Goal: Check status: Check status

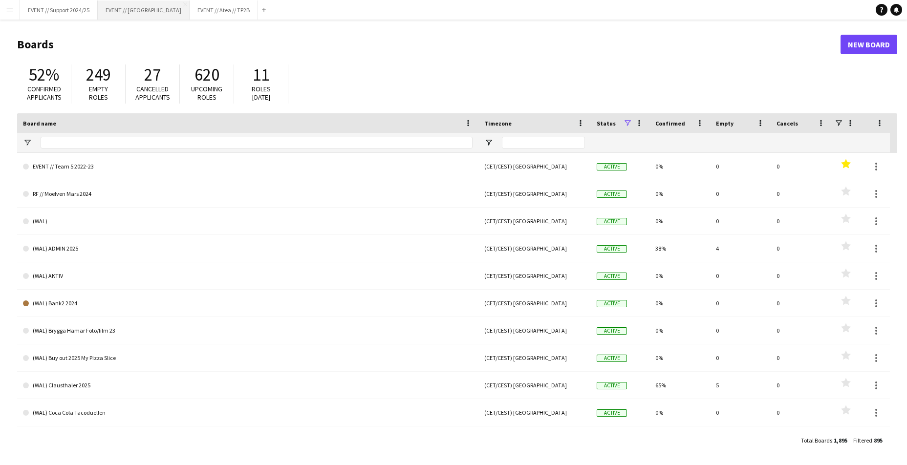
click at [140, 17] on button "EVENT // Heidelberg Close" at bounding box center [144, 9] width 92 height 19
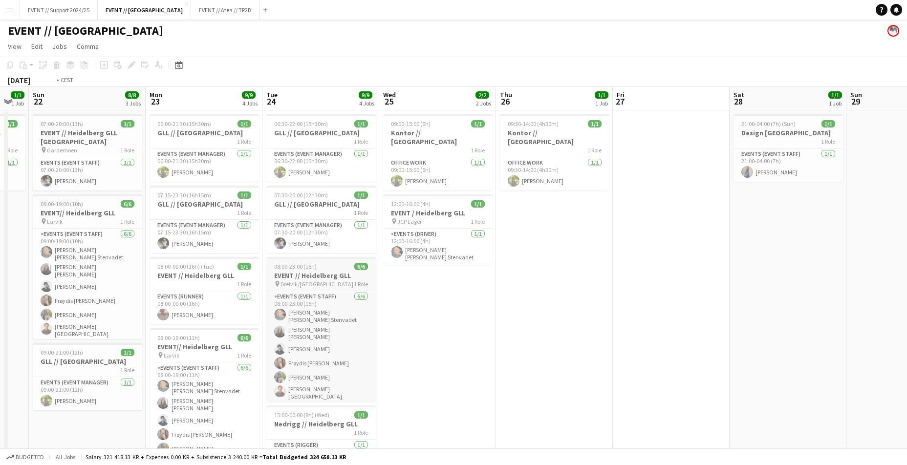
scroll to position [0, 313]
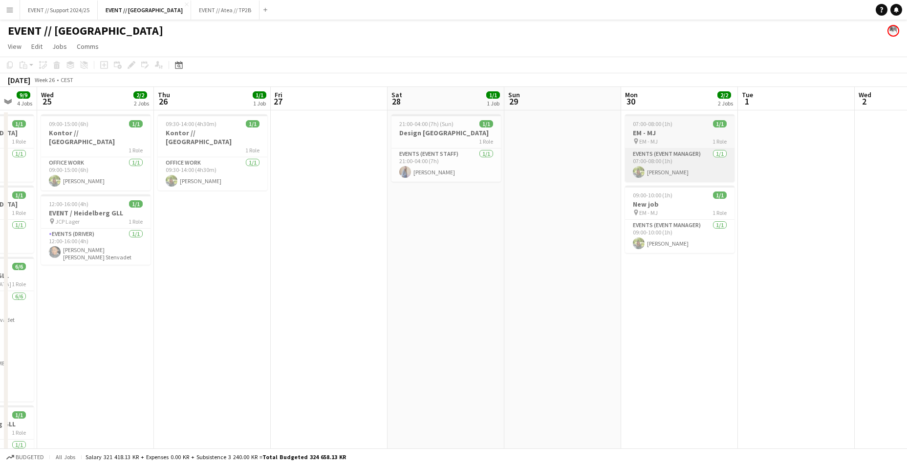
click at [669, 171] on app-card-role "Events (Event Manager) [DATE] 07:00-08:00 (1h) [PERSON_NAME]" at bounding box center [679, 165] width 109 height 33
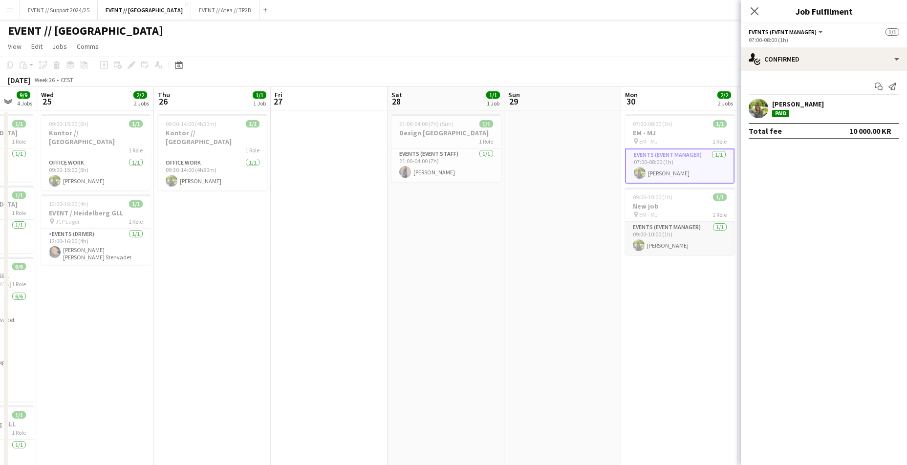
click at [705, 240] on app-card-role "Events (Event Manager) [DATE] 09:00-10:00 (1h) [PERSON_NAME]" at bounding box center [679, 238] width 109 height 33
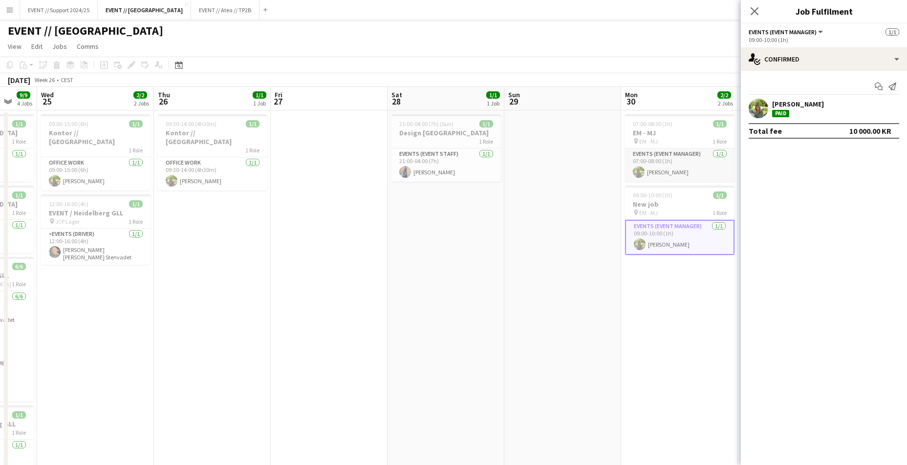
click at [686, 181] on app-card-role "Events (Event Manager) [DATE] 07:00-08:00 (1h) [PERSON_NAME]" at bounding box center [679, 165] width 109 height 33
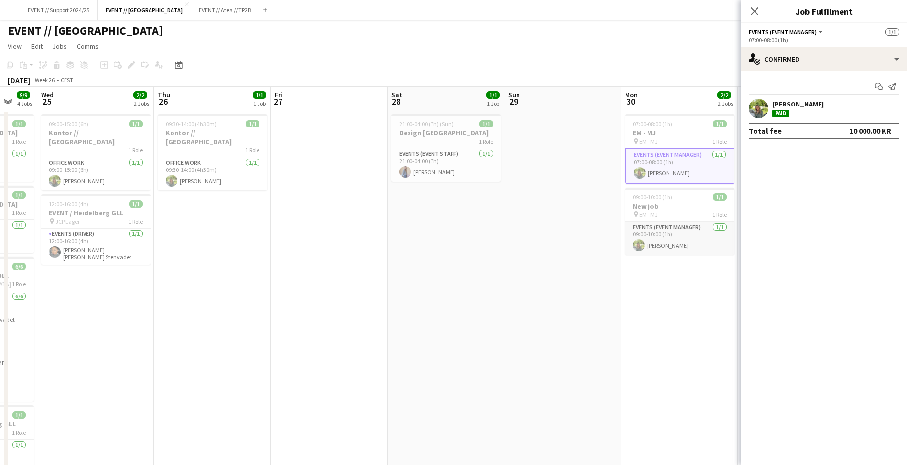
click at [692, 242] on app-card-role "Events (Event Manager) [DATE] 09:00-10:00 (1h) [PERSON_NAME]" at bounding box center [679, 238] width 109 height 33
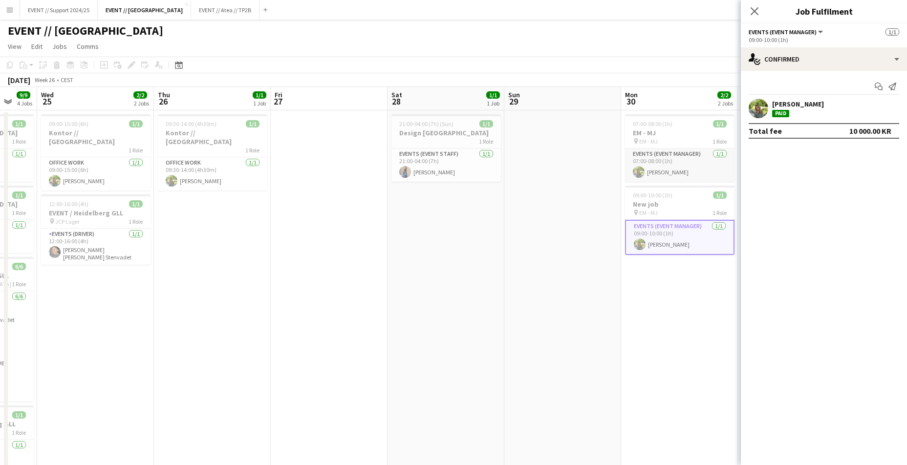
click at [664, 171] on app-card-role "Events (Event Manager) [DATE] 07:00-08:00 (1h) [PERSON_NAME]" at bounding box center [679, 165] width 109 height 33
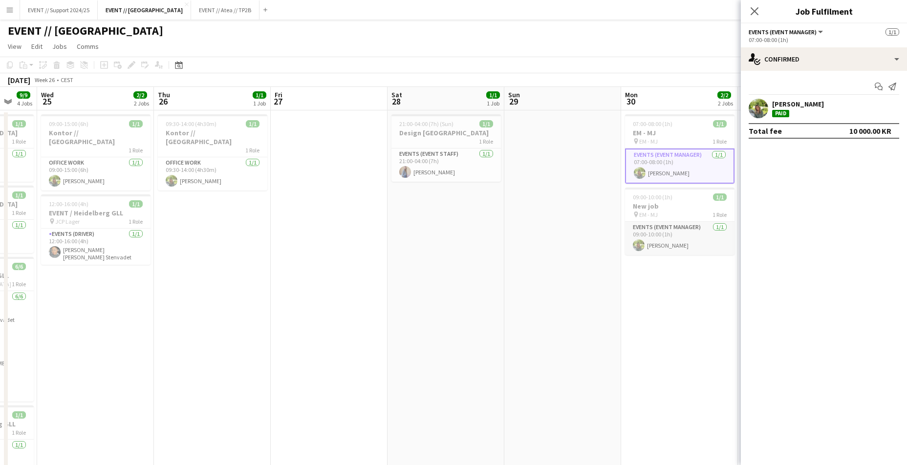
click at [663, 233] on app-card-role "Events (Event Manager) [DATE] 09:00-10:00 (1h) [PERSON_NAME]" at bounding box center [679, 238] width 109 height 33
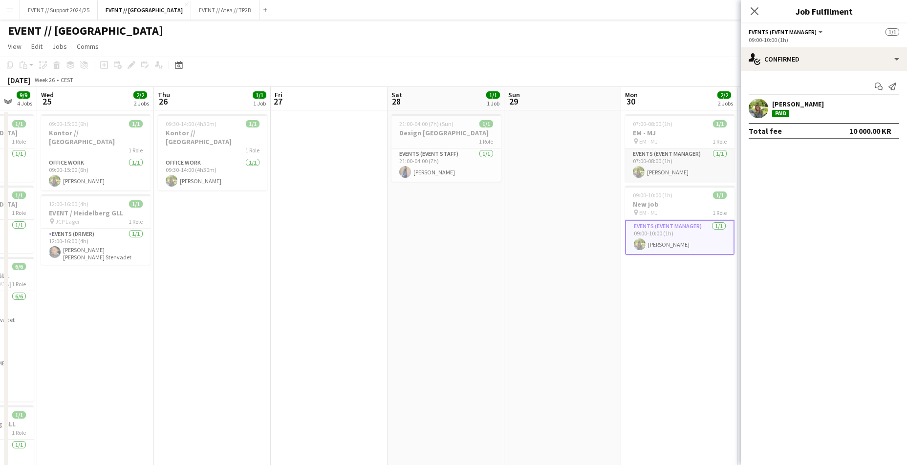
click at [664, 175] on app-card-role "Events (Event Manager) [DATE] 07:00-08:00 (1h) [PERSON_NAME]" at bounding box center [679, 165] width 109 height 33
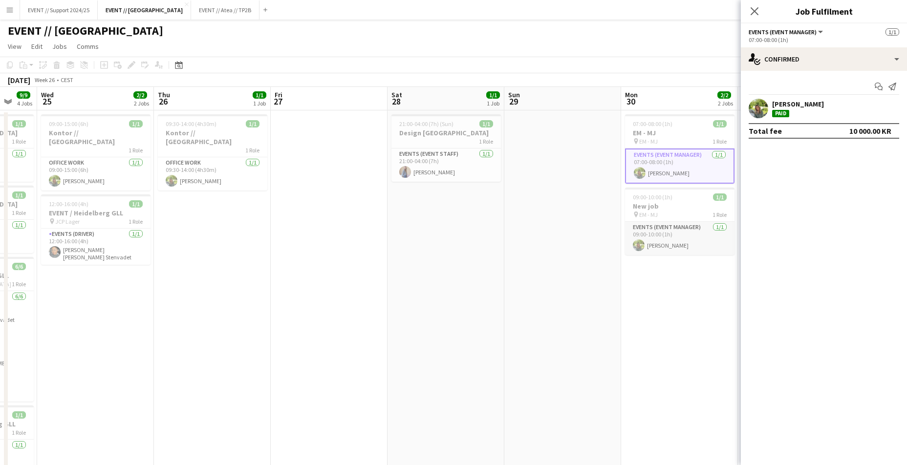
click at [677, 237] on app-card-role "Events (Event Manager) [DATE] 09:00-10:00 (1h) [PERSON_NAME]" at bounding box center [679, 238] width 109 height 33
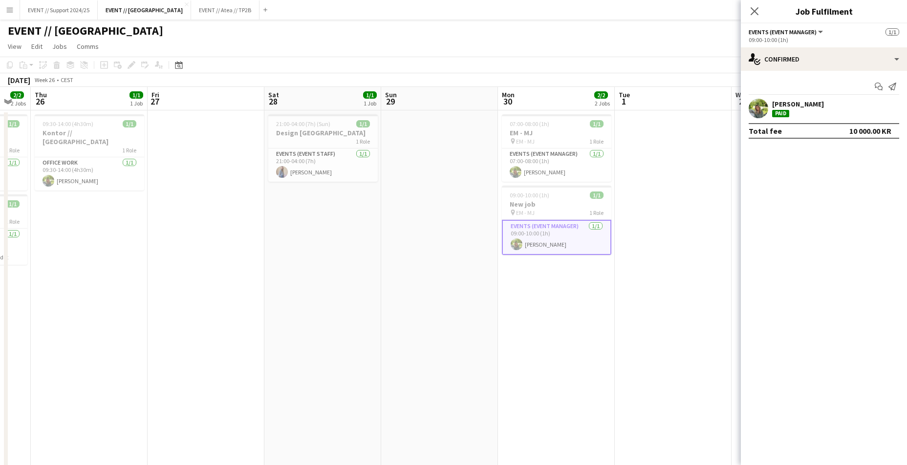
scroll to position [0, 334]
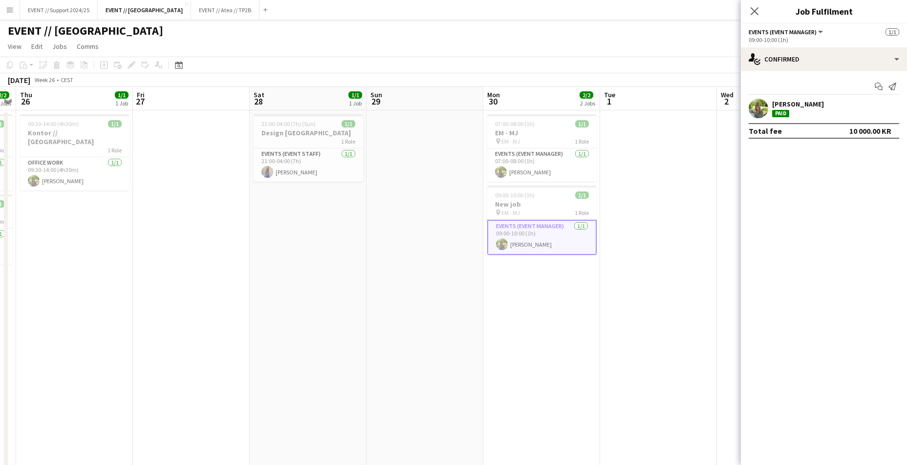
click at [639, 256] on app-date-cell at bounding box center [658, 306] width 117 height 393
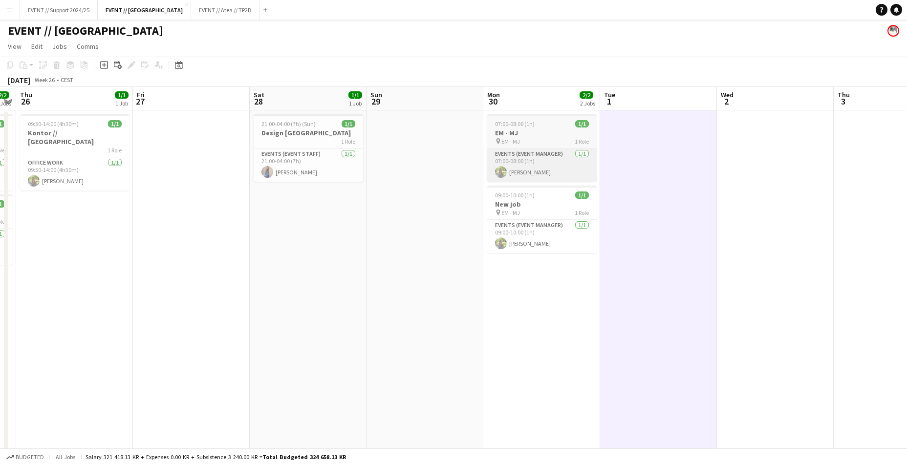
click at [546, 158] on app-card-role "Events (Event Manager) [DATE] 07:00-08:00 (1h) [PERSON_NAME]" at bounding box center [541, 165] width 109 height 33
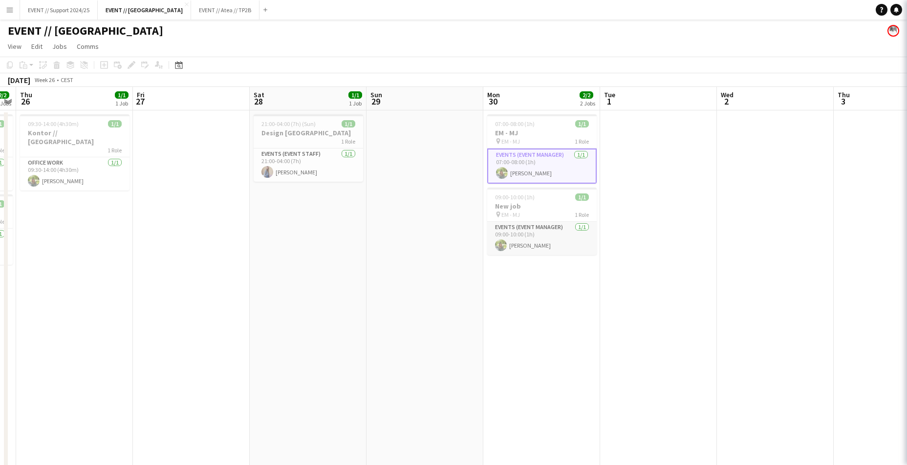
click at [531, 244] on app-card-role "Events (Event Manager) [DATE] 09:00-10:00 (1h) [PERSON_NAME]" at bounding box center [541, 238] width 109 height 33
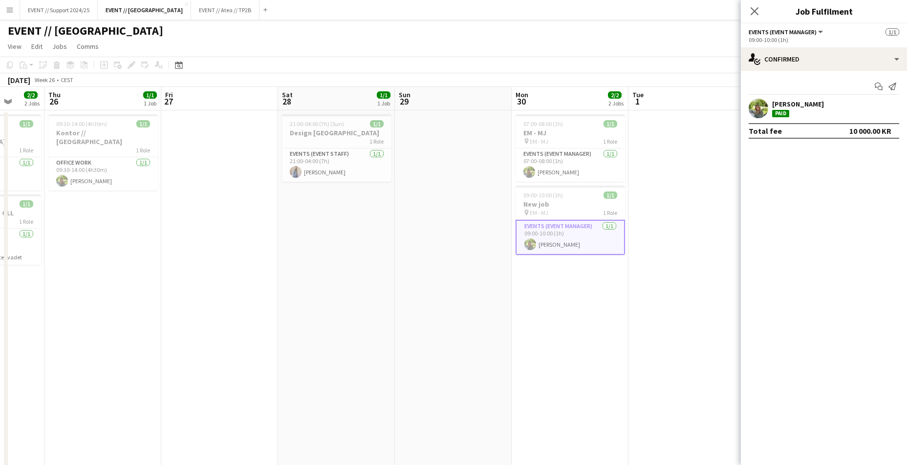
scroll to position [0, 287]
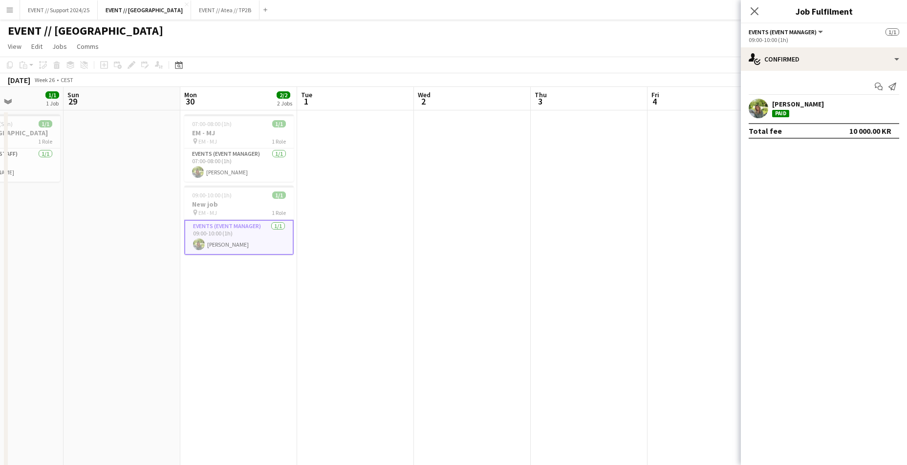
click at [596, 217] on app-date-cell at bounding box center [589, 306] width 117 height 393
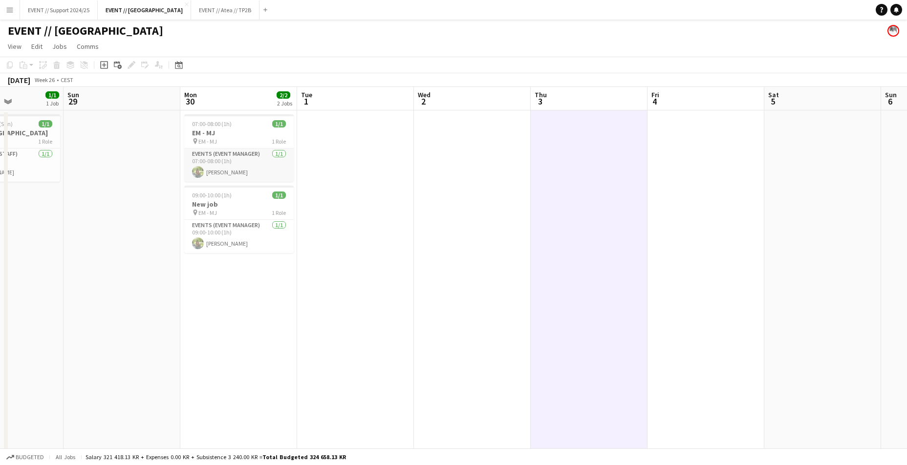
click at [260, 170] on app-card-role "Events (Event Manager) [DATE] 07:00-08:00 (1h) [PERSON_NAME]" at bounding box center [238, 165] width 109 height 33
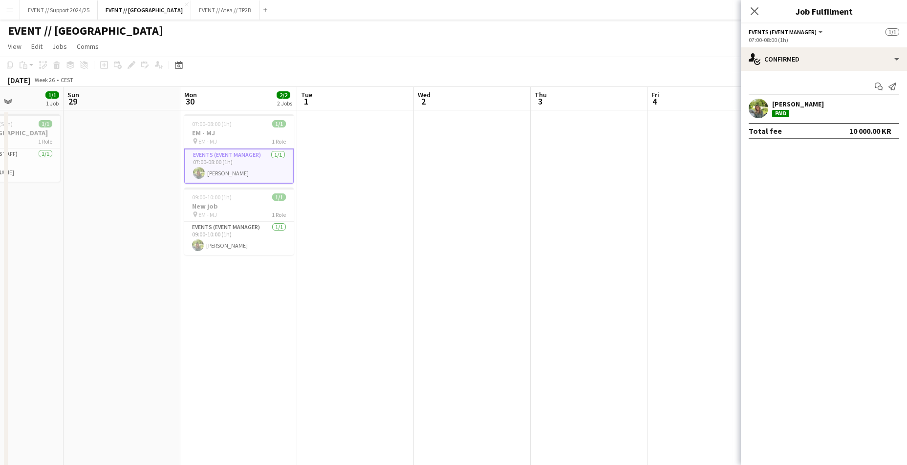
drag, startPoint x: 756, startPoint y: 13, endPoint x: 697, endPoint y: 50, distance: 69.8
click at [756, 13] on icon at bounding box center [754, 11] width 8 height 8
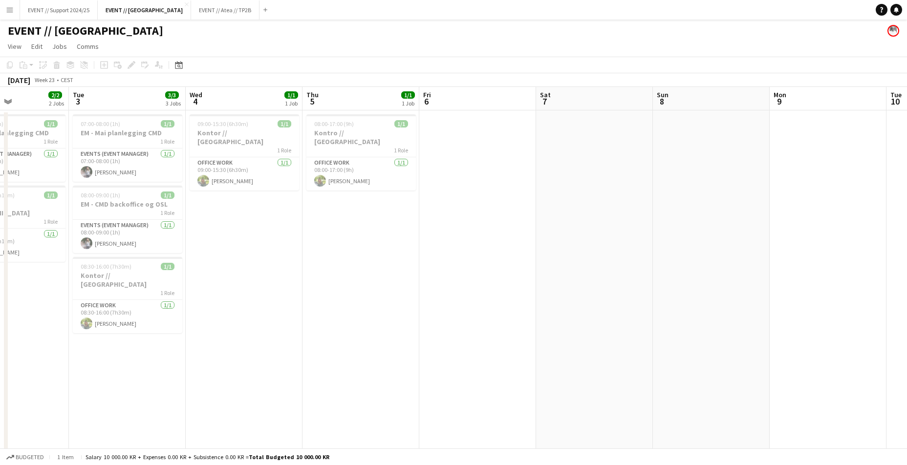
scroll to position [0, 281]
click at [354, 231] on app-date-cell "08:00-17:00 (9h) 1/1 Kontro // Heidelberg 1 Role Office work [DATE] 08:00-17:00…" at bounding box center [360, 328] width 117 height 436
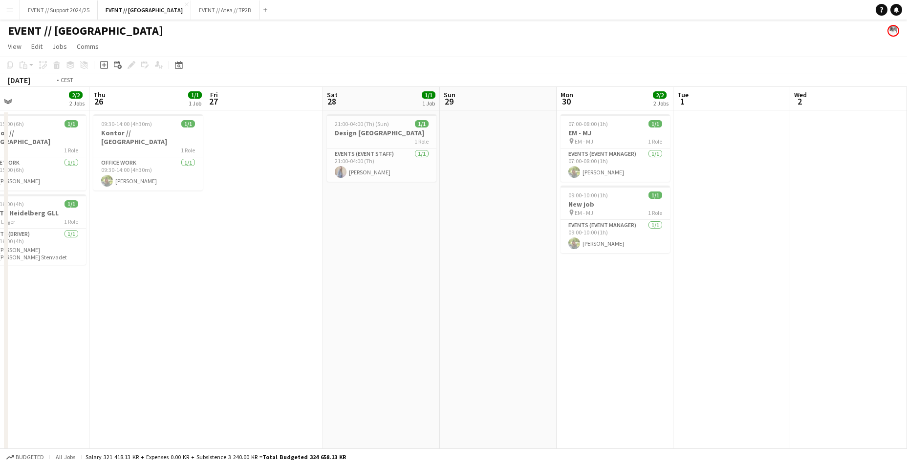
scroll to position [0, 261]
click at [453, 251] on app-date-cell at bounding box center [498, 328] width 117 height 436
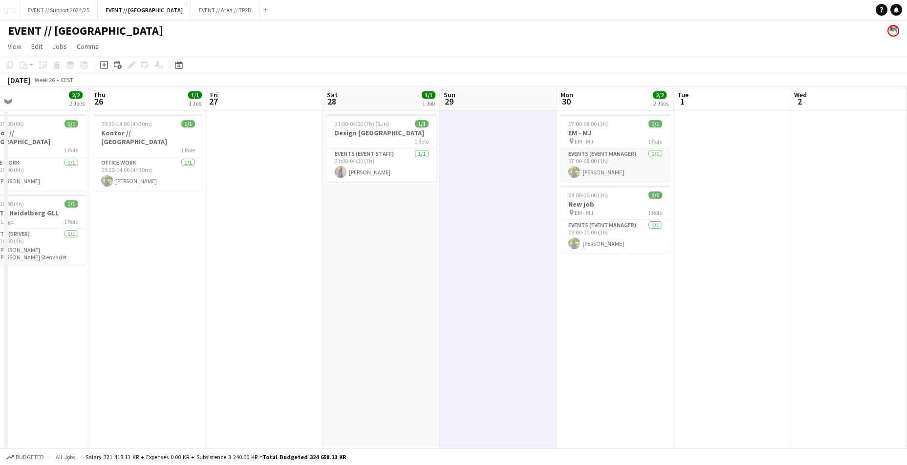
click at [568, 165] on app-card-role "Events (Event Manager) [DATE] 07:00-08:00 (1h) [PERSON_NAME]" at bounding box center [614, 165] width 109 height 33
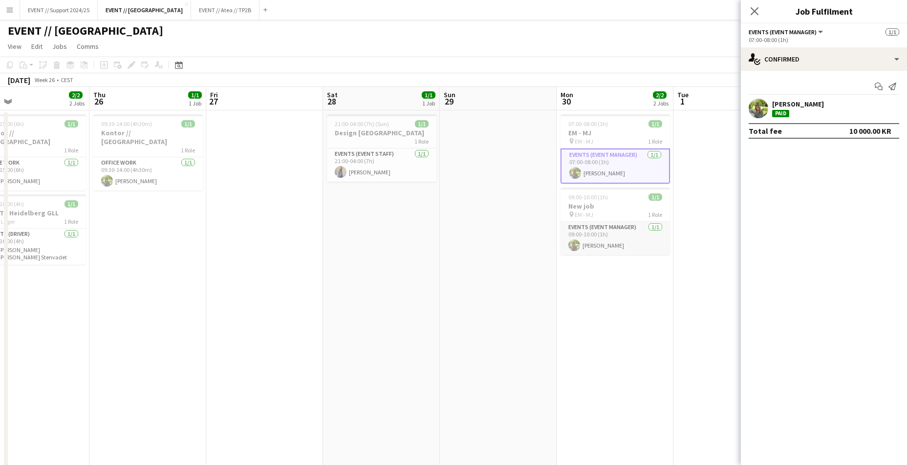
click at [586, 248] on app-card-role "Events (Event Manager) [DATE] 09:00-10:00 (1h) [PERSON_NAME]" at bounding box center [614, 238] width 109 height 33
click at [607, 181] on app-card-role "Events (Event Manager) [DATE] 07:00-08:00 (1h) [PERSON_NAME]" at bounding box center [614, 165] width 109 height 33
click at [596, 306] on app-date-cell "07:00-08:00 (1h) 1/1 [PERSON_NAME] pin [PERSON_NAME] 1 Role Events (Event Manag…" at bounding box center [614, 328] width 117 height 436
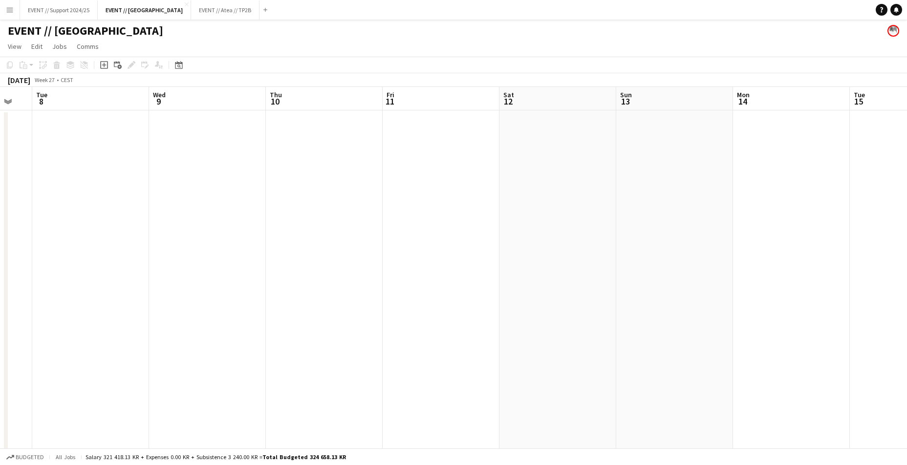
scroll to position [0, 276]
click at [144, 16] on button "EVENT // Heidelberg Close" at bounding box center [144, 9] width 93 height 19
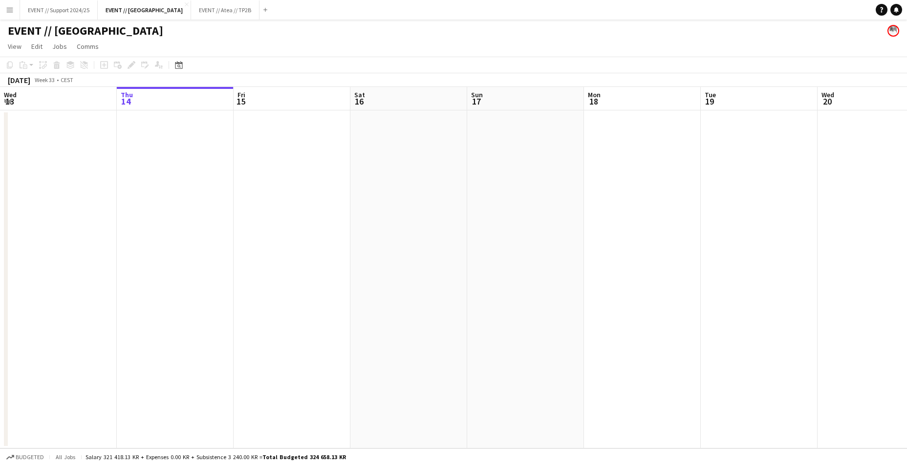
drag, startPoint x: 392, startPoint y: 215, endPoint x: 366, endPoint y: 211, distance: 26.2
click at [392, 215] on app-date-cell at bounding box center [408, 279] width 117 height 338
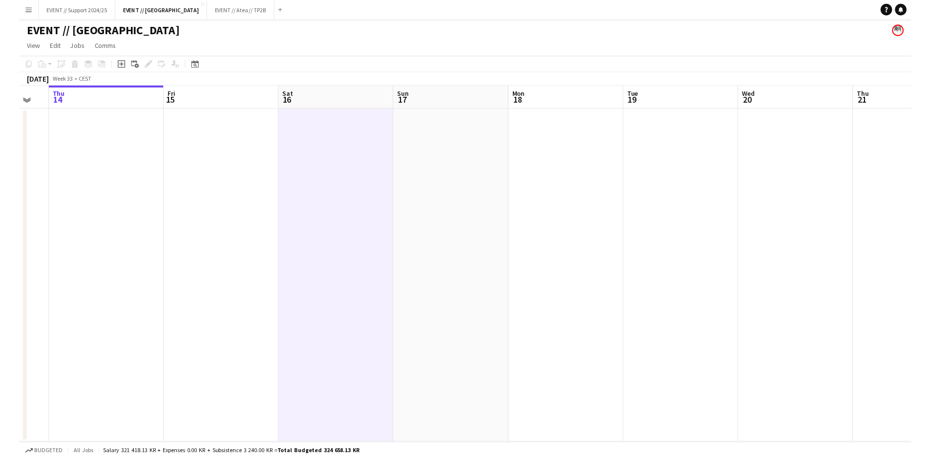
scroll to position [0, 336]
